Goal: Navigation & Orientation: Find specific page/section

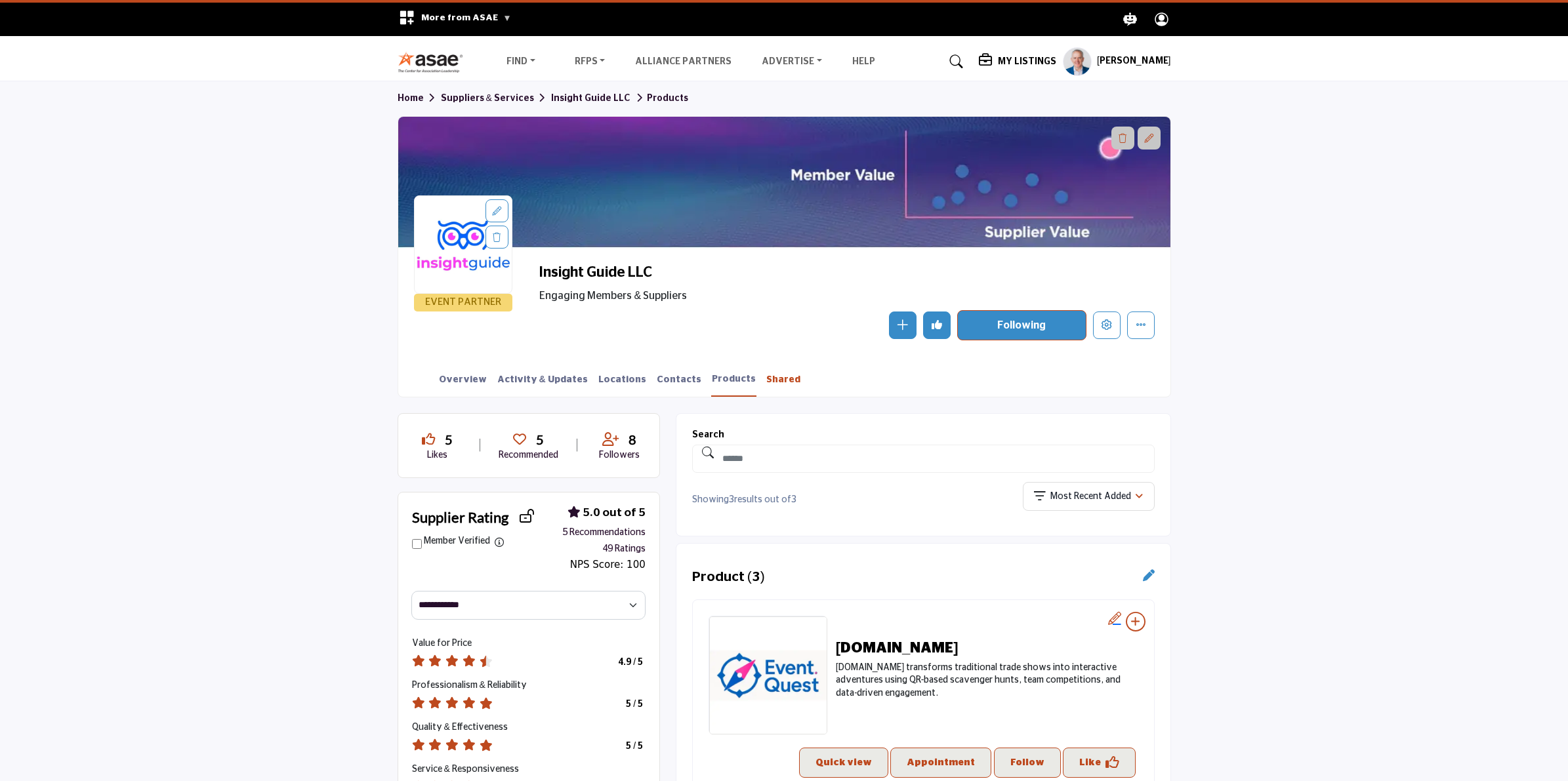
click at [765, 377] on link "Shared" at bounding box center [783, 384] width 35 height 23
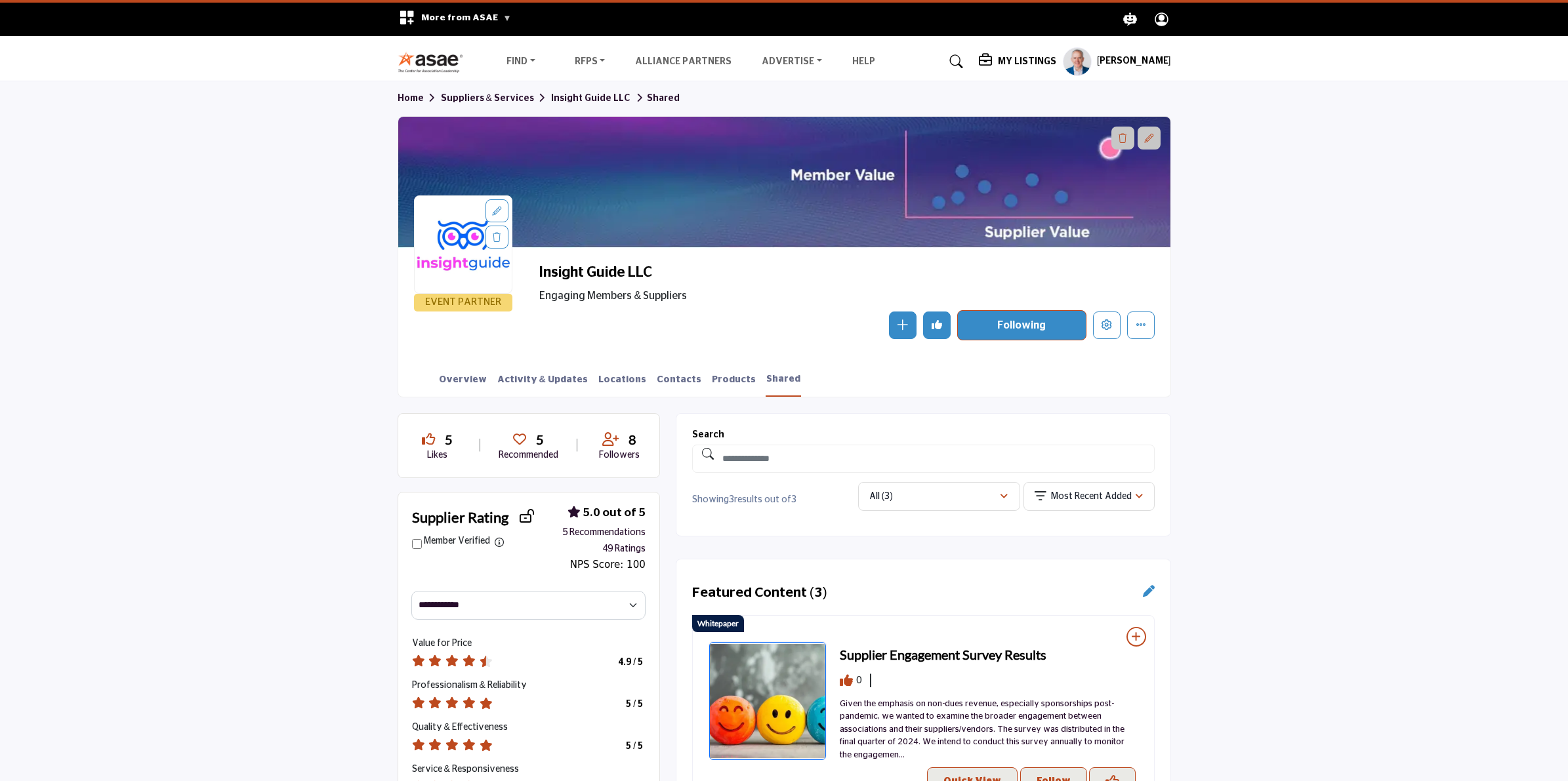
click at [1337, 328] on section "Home Suppliers & Services Insight Guide LLC Shared EVENT PARTNER Insight Guide …" at bounding box center [784, 239] width 1568 height 316
click at [711, 376] on link "Products" at bounding box center [734, 384] width 45 height 23
